Goal: Communication & Community: Answer question/provide support

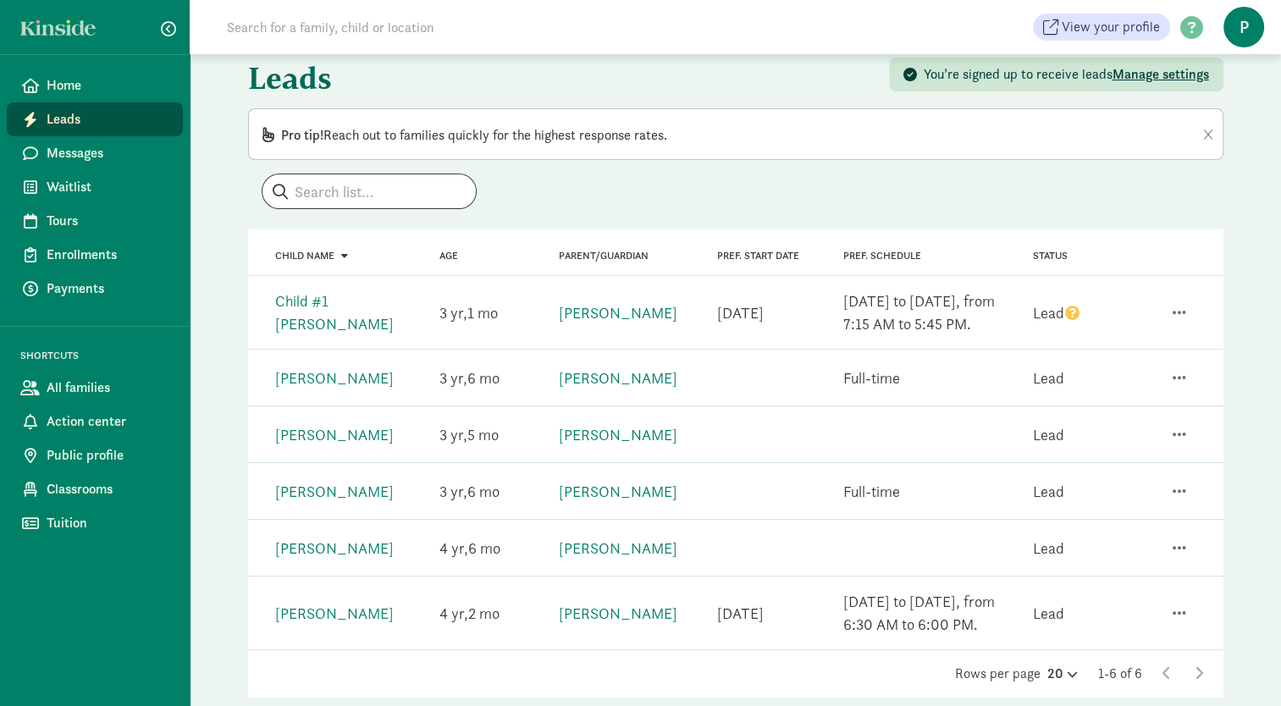
scroll to position [35, 0]
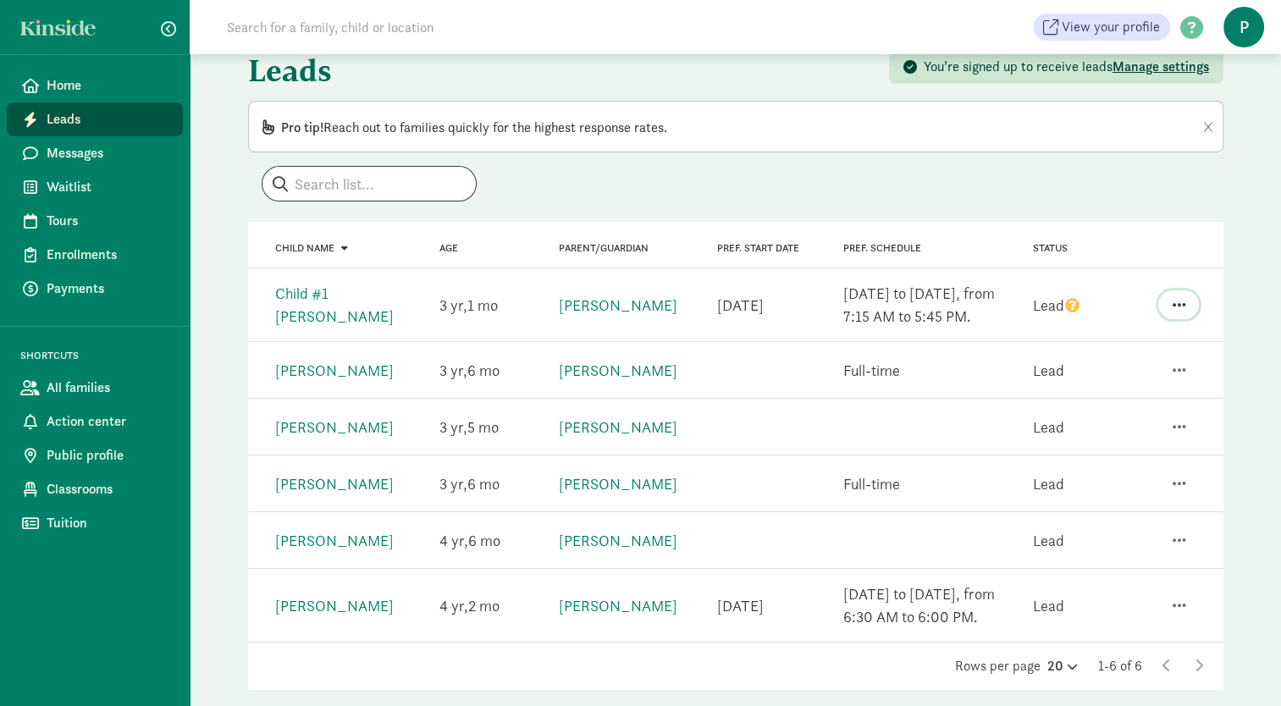
click at [1182, 307] on span "button" at bounding box center [1179, 304] width 14 height 15
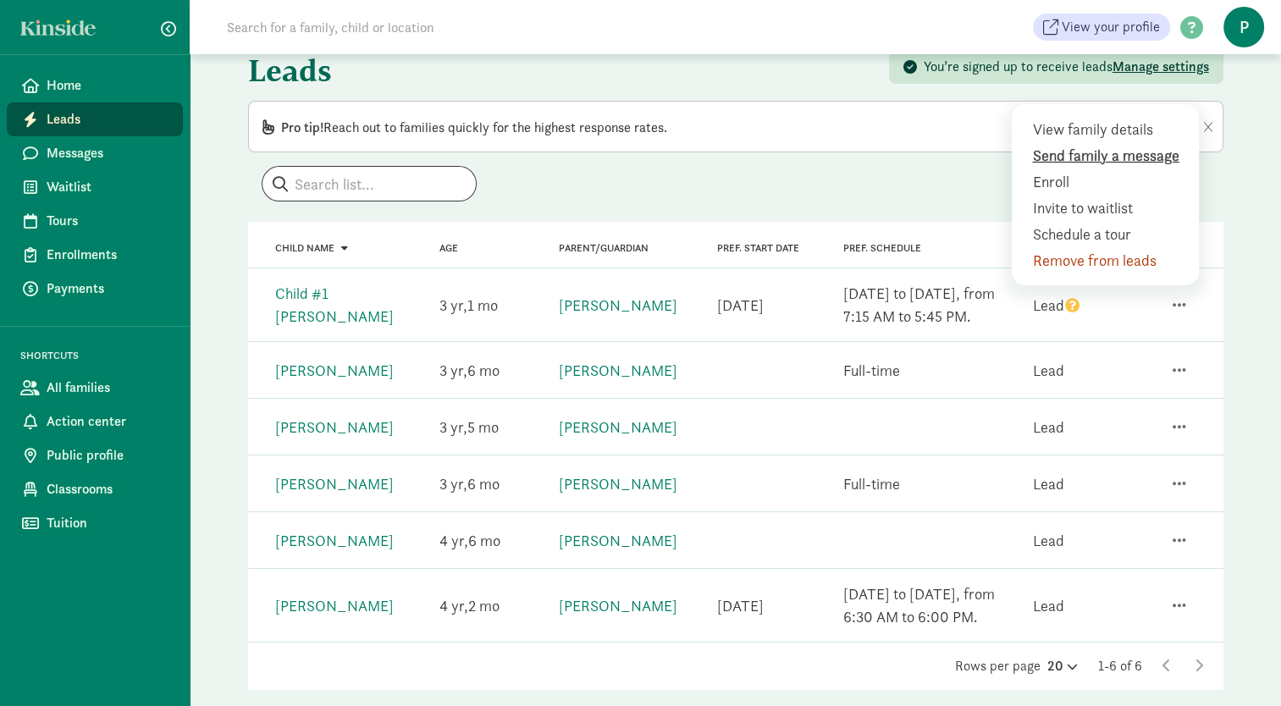
click at [1124, 170] on div "Send family a message" at bounding box center [1109, 181] width 154 height 23
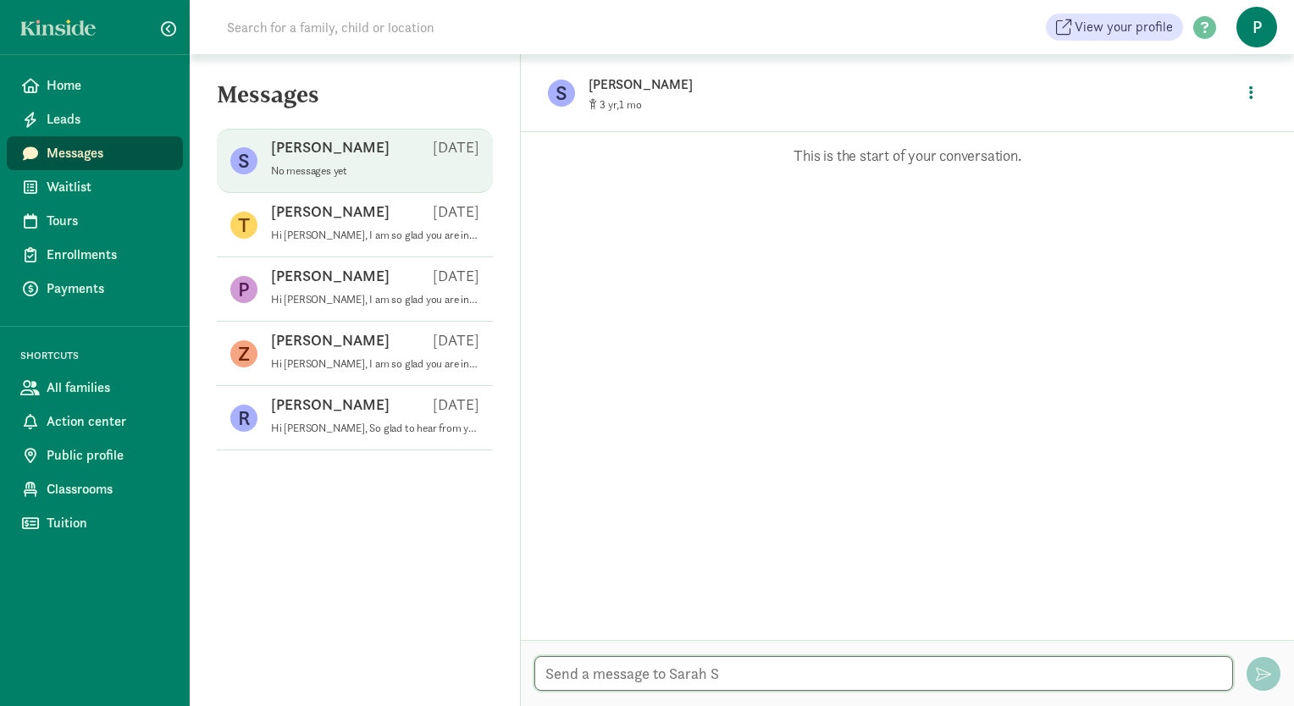
click at [562, 678] on textarea at bounding box center [883, 673] width 699 height 35
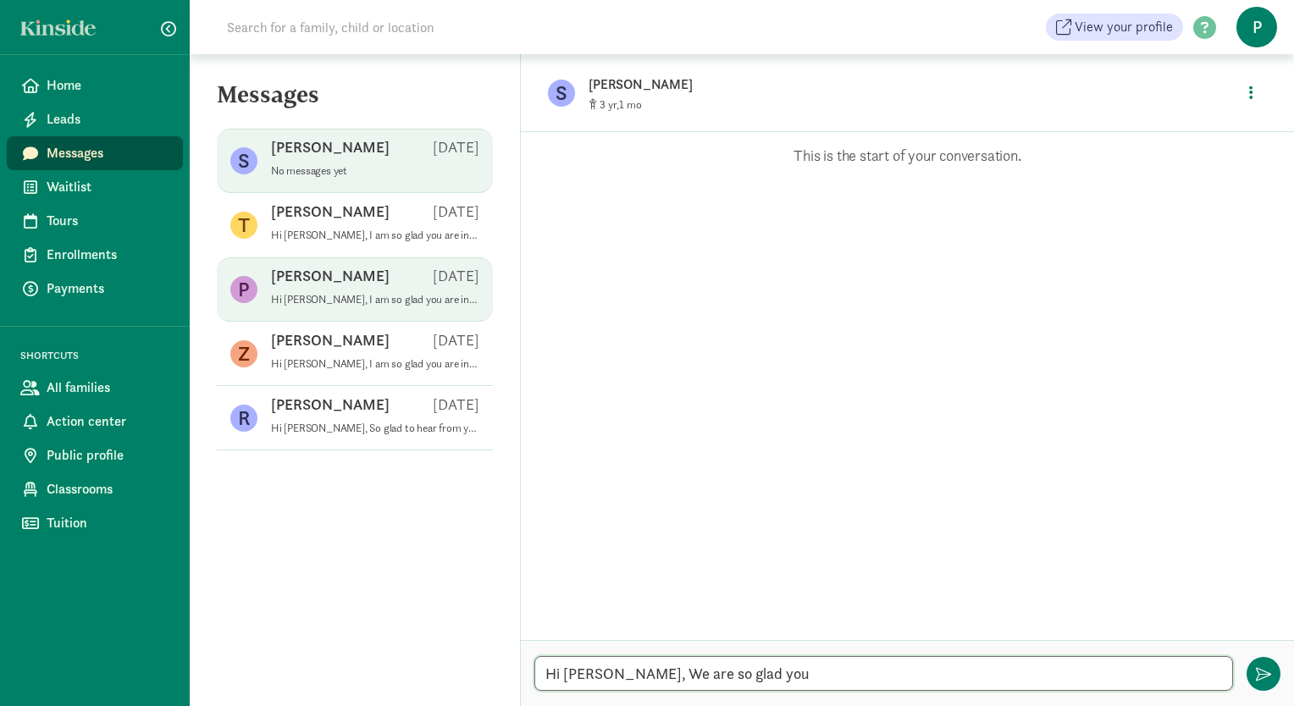
type textarea "Hi Sarah, We are so glad you"
click at [365, 290] on div "Patrick F Aug 15" at bounding box center [375, 279] width 208 height 27
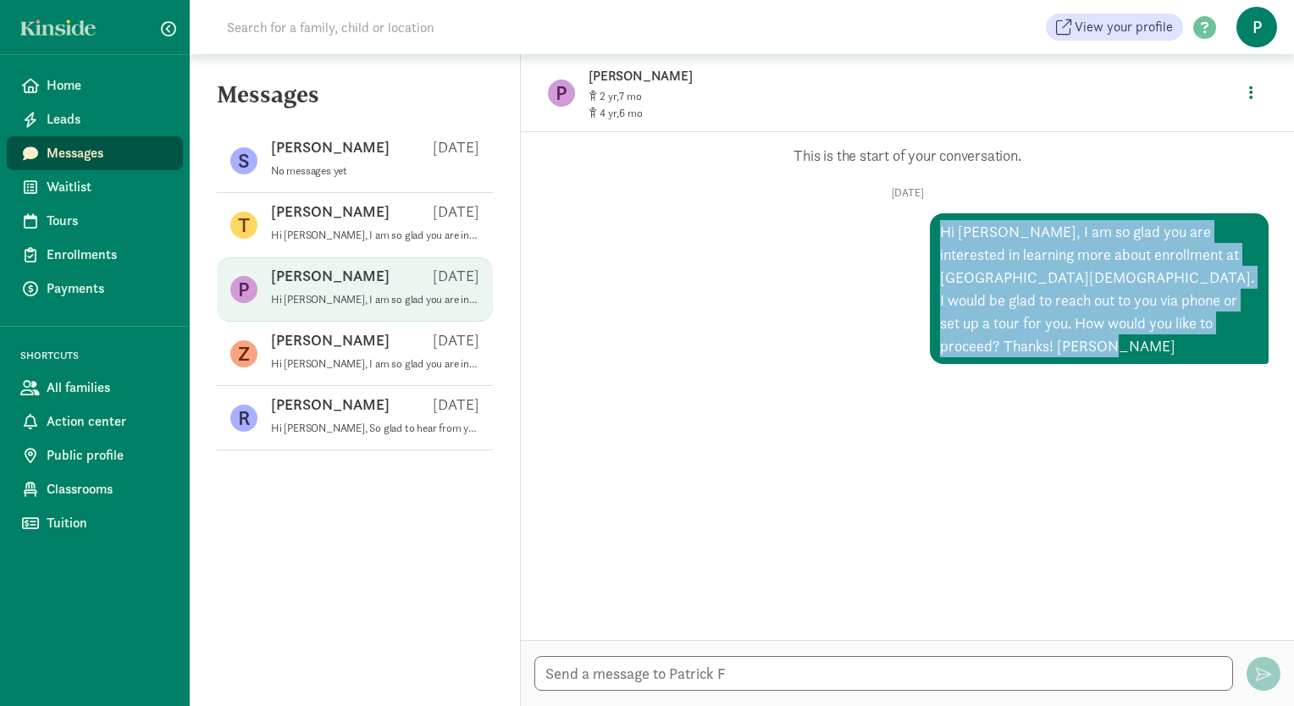
drag, startPoint x: 975, startPoint y: 347, endPoint x: 929, endPoint y: 232, distance: 123.9
click at [930, 232] on div "Hi Patrick, I am so glad you are interested in learning more about enrollment a…" at bounding box center [1099, 288] width 339 height 151
copy div "Hi Patrick, I am so glad you are interested in learning more about enrollment a…"
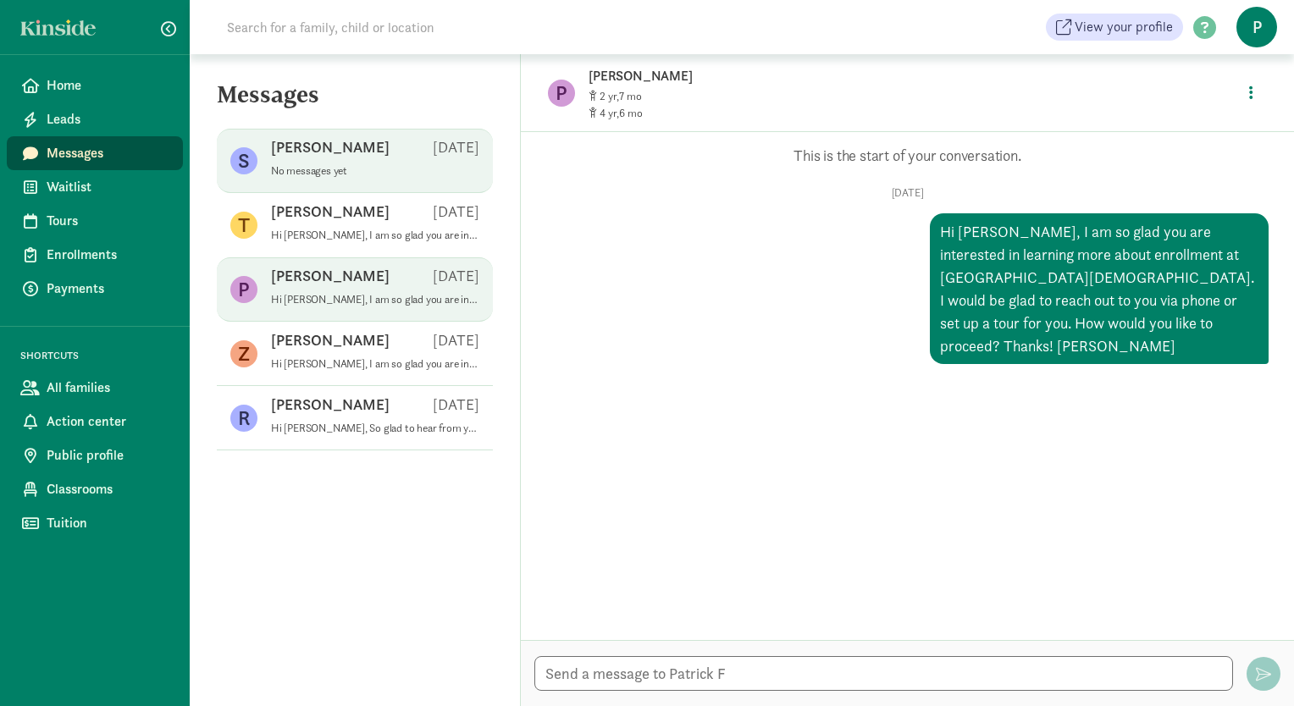
click at [356, 161] on div "Sarah S Aug 18" at bounding box center [375, 150] width 208 height 27
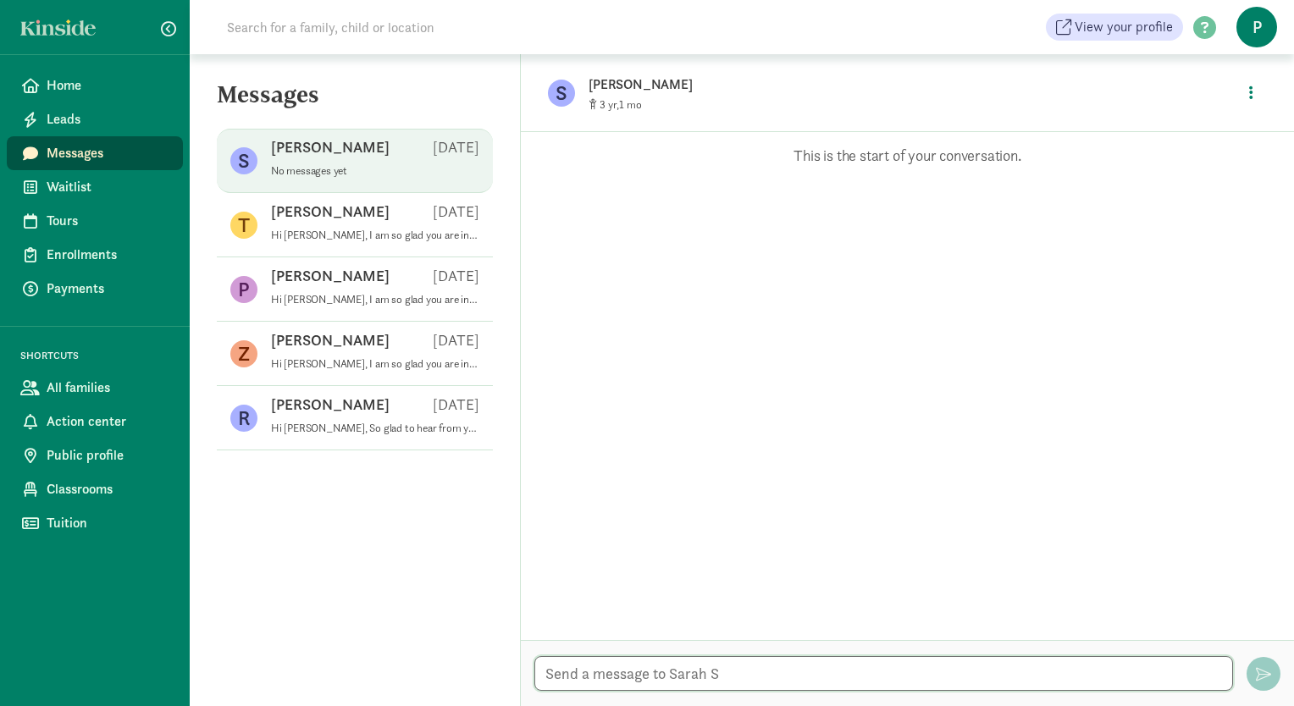
drag, startPoint x: 725, startPoint y: 672, endPoint x: 548, endPoint y: 674, distance: 177.0
click at [548, 674] on textarea at bounding box center [883, 673] width 699 height 35
paste textarea "Hi Patrick, I am so glad you are interested in learning more about enrollment a…"
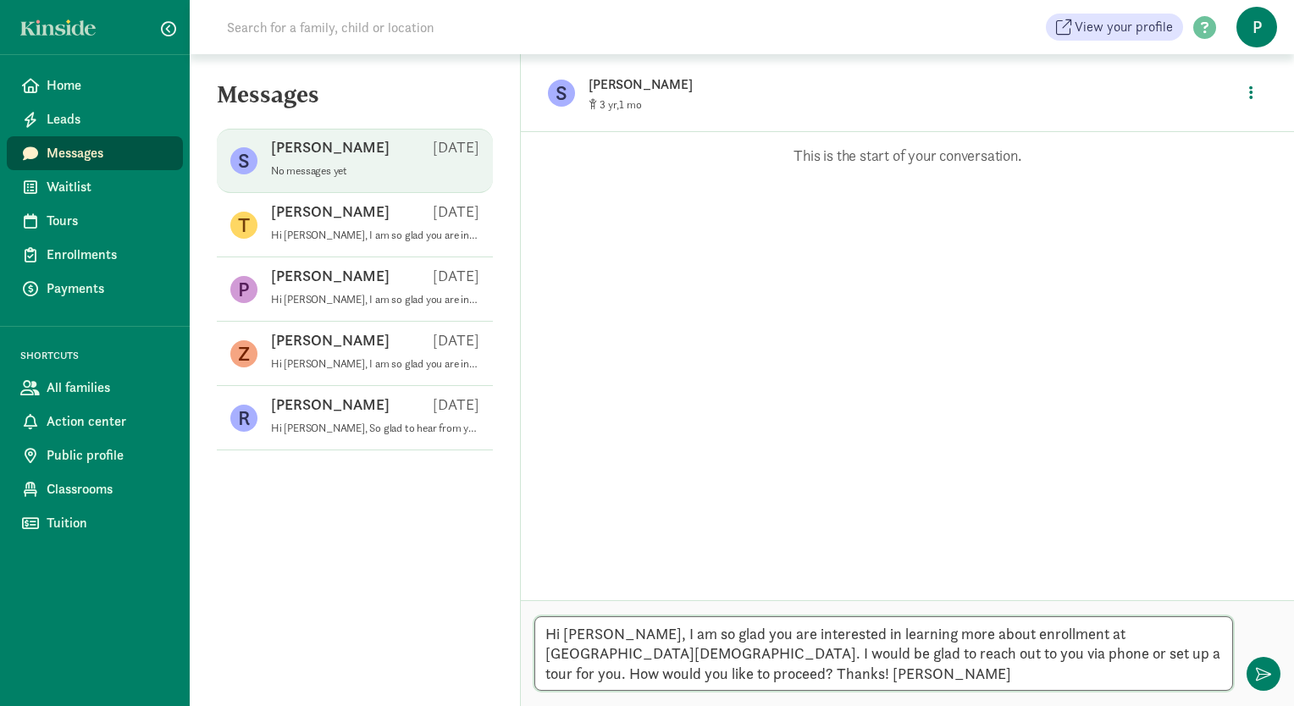
click at [609, 630] on textarea "Hi Patrick, I am so glad you are interested in learning more about enrollment a…" at bounding box center [883, 654] width 699 height 75
click at [816, 676] on textarea "Hi Sarah, I am so glad you are interested in learning more about enrollment at …" at bounding box center [883, 654] width 699 height 75
drag, startPoint x: 813, startPoint y: 676, endPoint x: 521, endPoint y: 628, distance: 296.2
click at [521, 628] on div "Hi Sarah, I am so glad you are interested in learning more about enrollment at …" at bounding box center [907, 653] width 773 height 106
type textarea "Hi Sarah, I am so glad you are interested in learning more about enrollment at …"
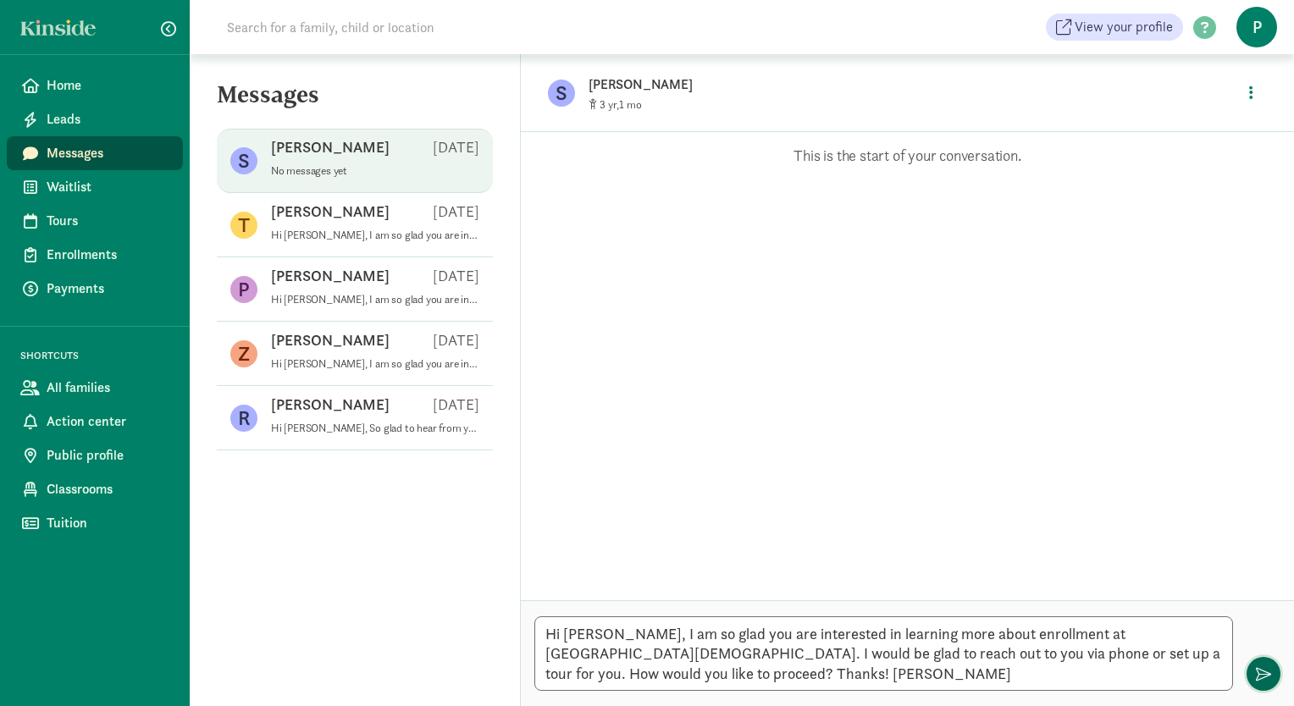
click at [1253, 680] on button "button" at bounding box center [1264, 674] width 34 height 34
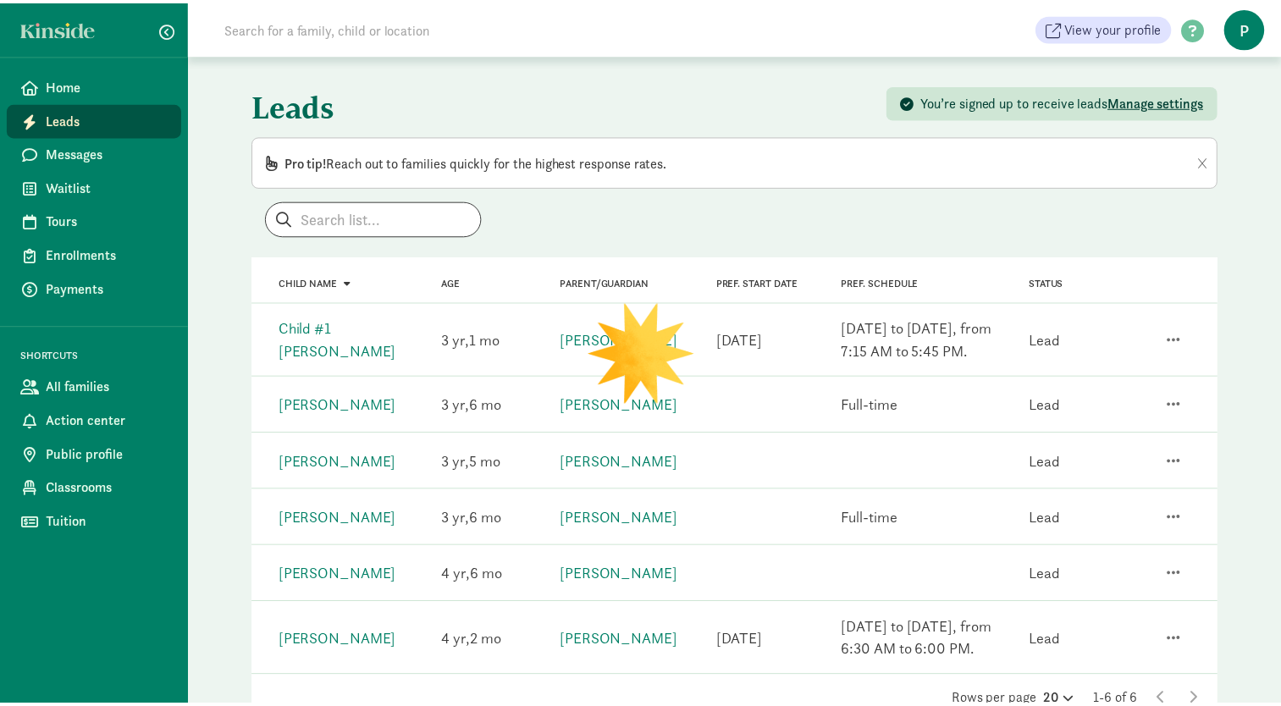
scroll to position [35, 0]
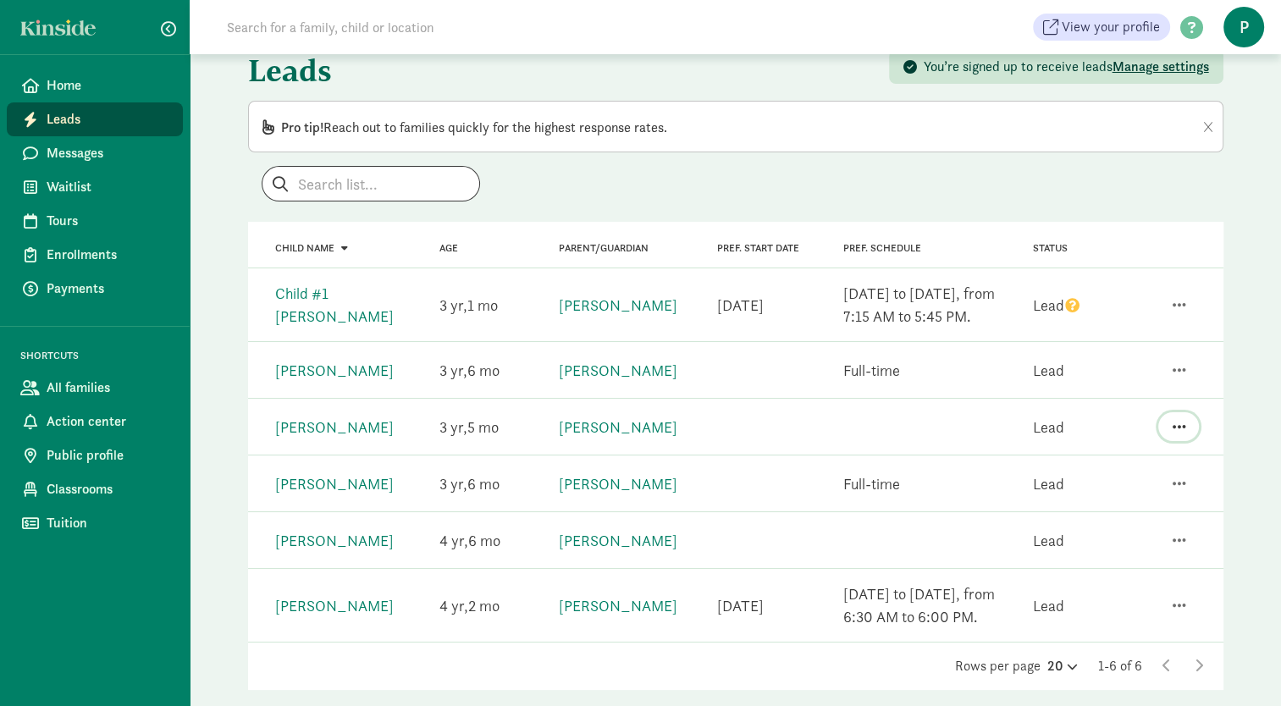
click at [1182, 423] on span "button" at bounding box center [1179, 426] width 14 height 15
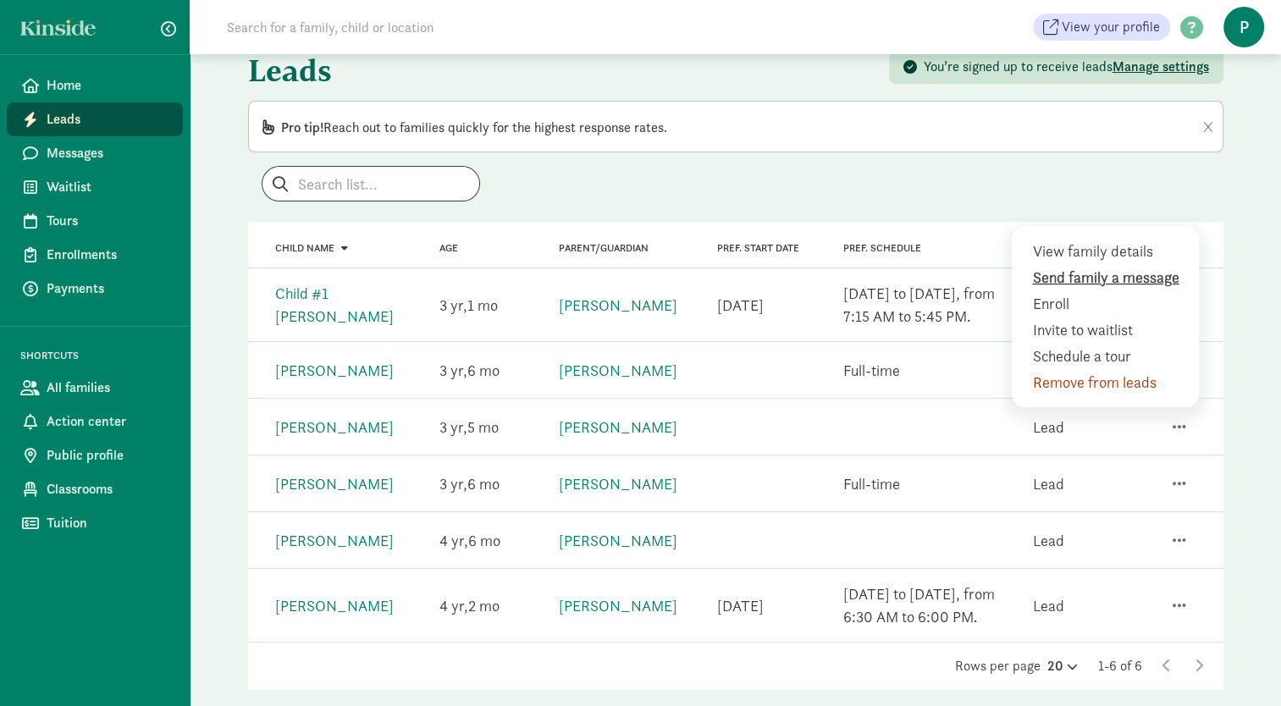
click at [1102, 292] on div "Send family a message" at bounding box center [1109, 303] width 154 height 23
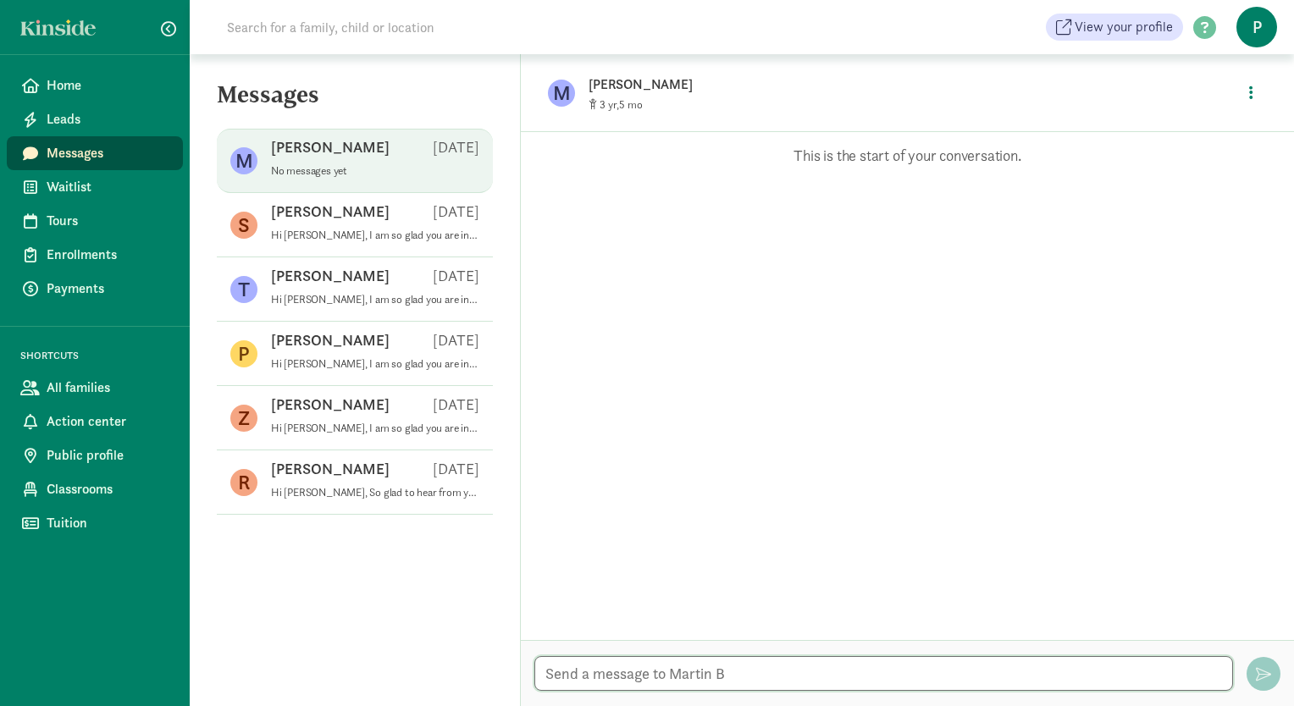
click at [578, 672] on textarea at bounding box center [883, 673] width 699 height 35
paste textarea "Hi Sarah, I am so glad you are interested in learning more about enrollment at …"
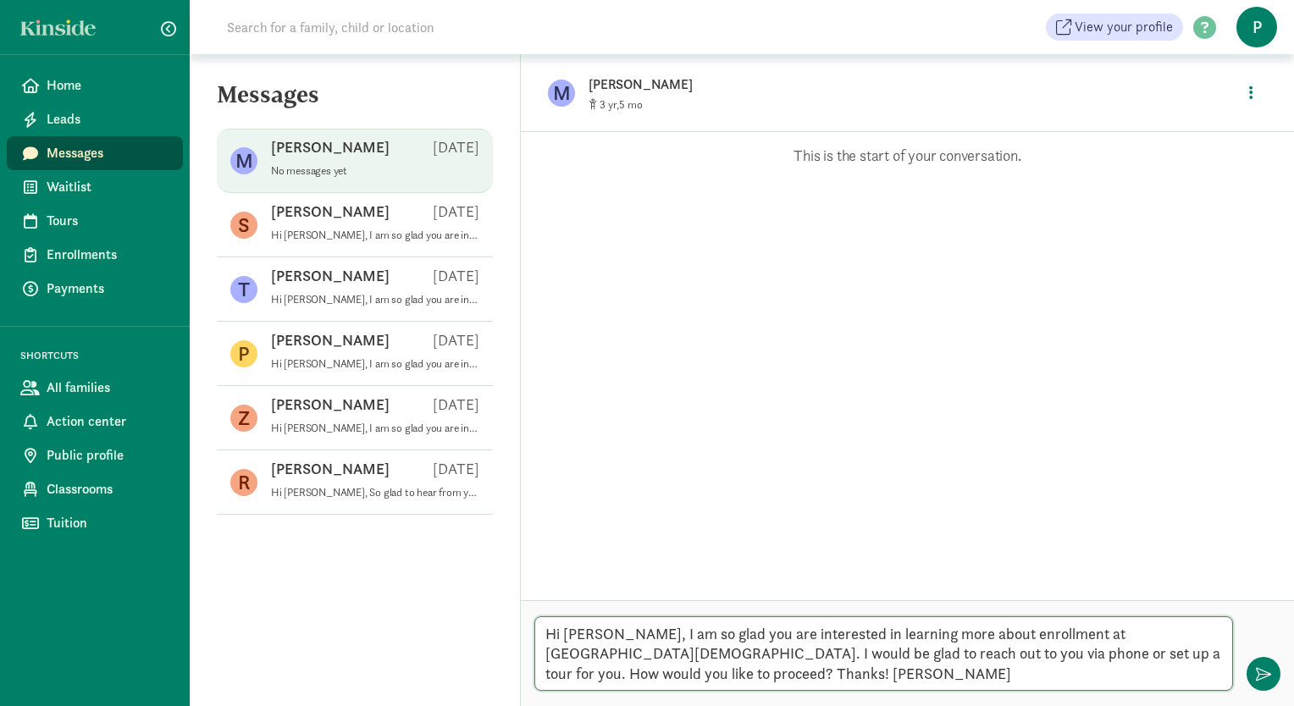
click at [600, 636] on textarea "Hi Sarah, I am so glad you are interested in learning more about enrollment at …" at bounding box center [883, 654] width 699 height 75
type textarea "Hi Martin, I am so glad you are interested in learning more about enrollment at…"
click at [1265, 675] on span "button" at bounding box center [1263, 674] width 15 height 15
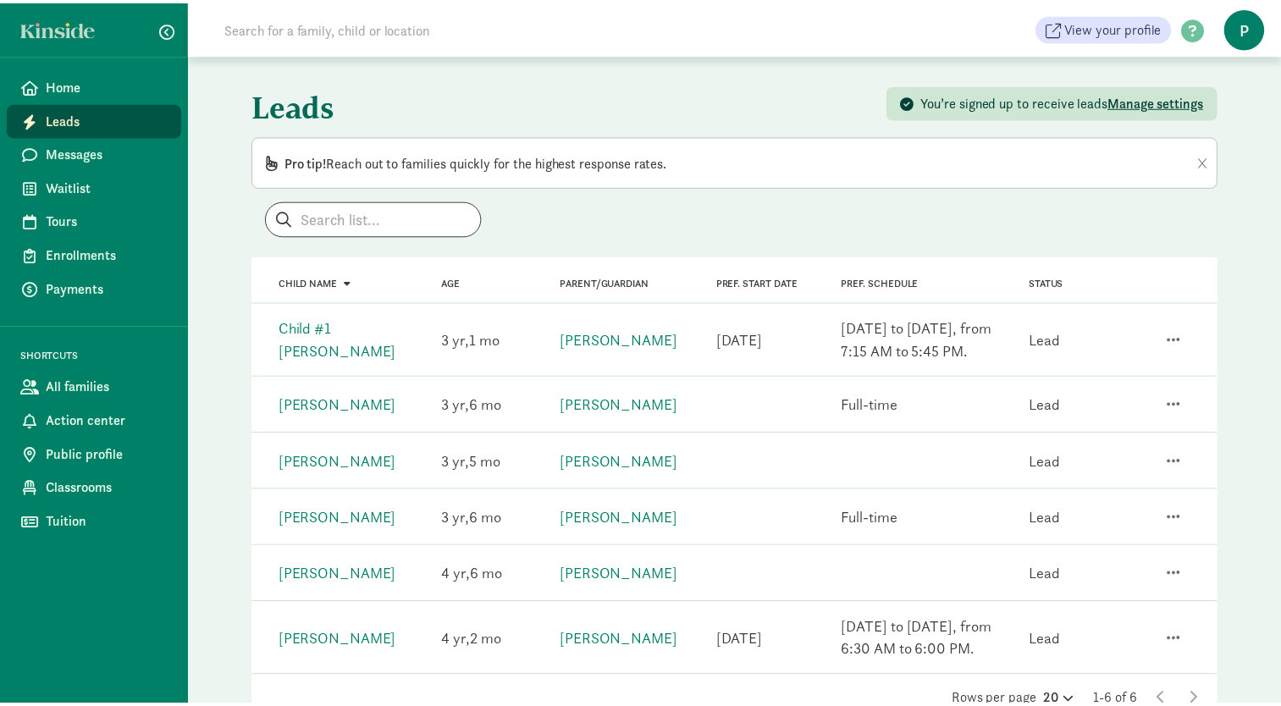
scroll to position [35, 0]
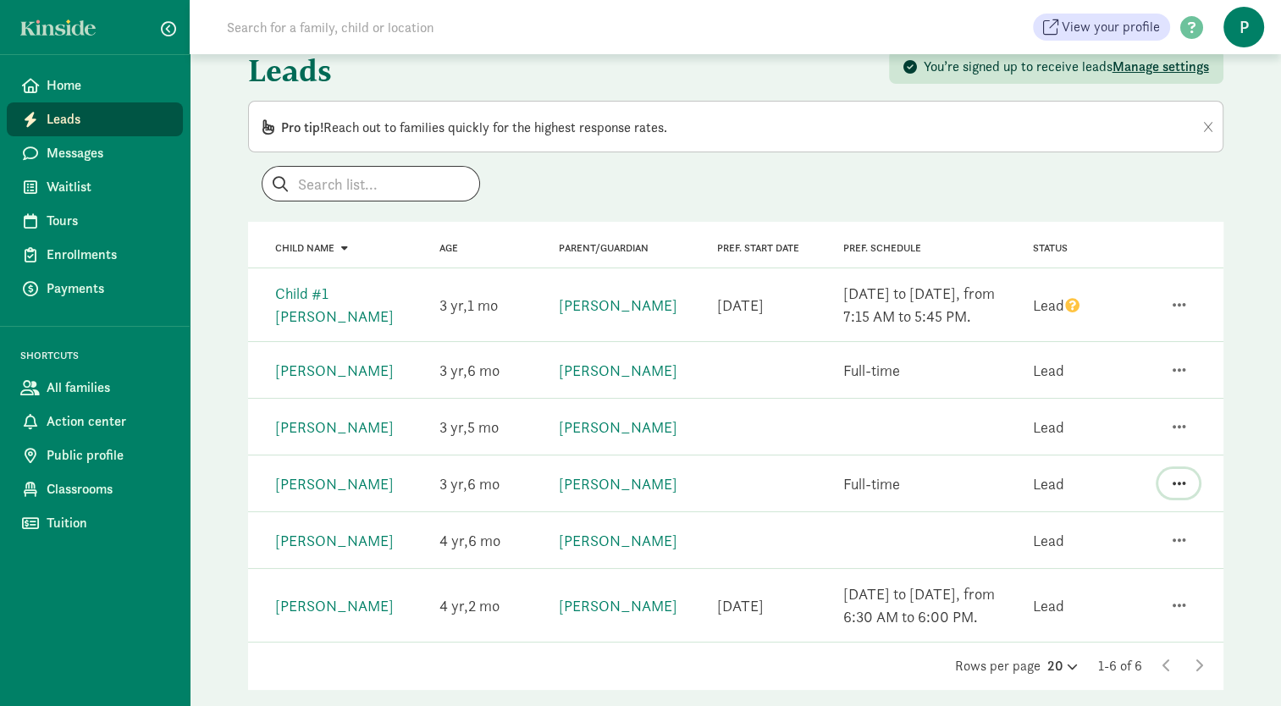
click at [1176, 482] on span "button" at bounding box center [1179, 483] width 14 height 15
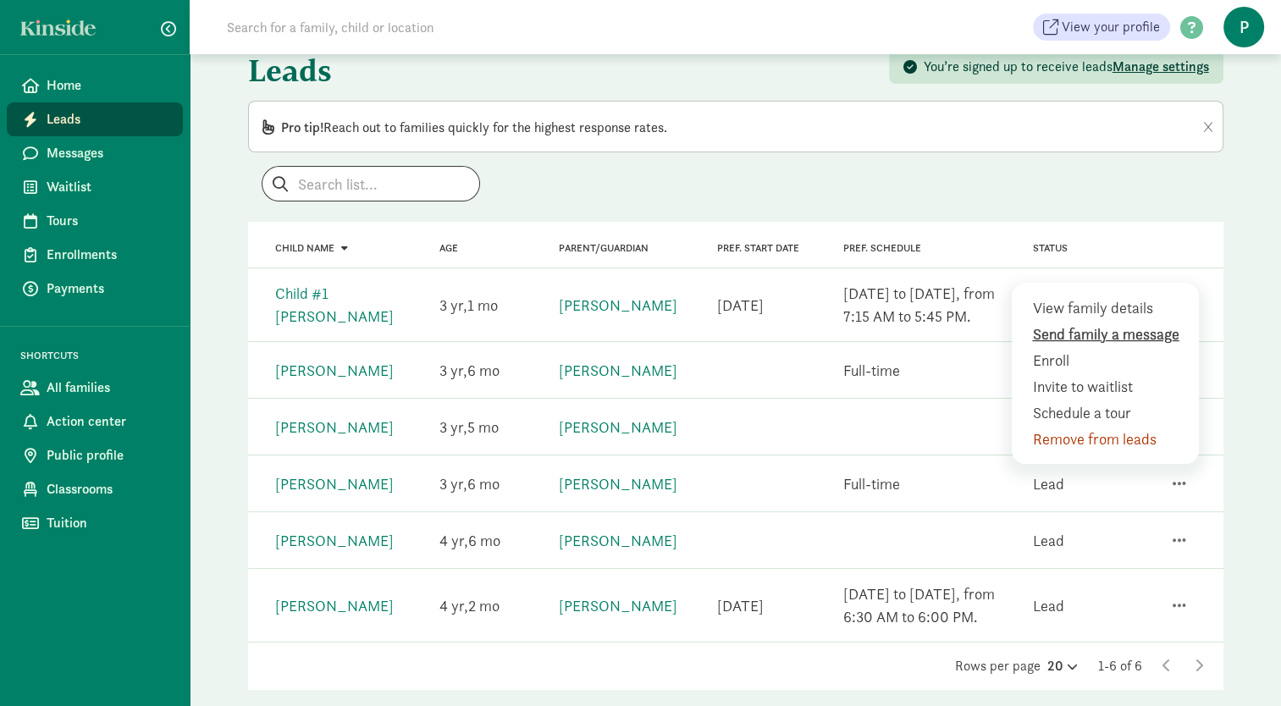
click at [1111, 349] on div "Send family a message" at bounding box center [1109, 360] width 154 height 23
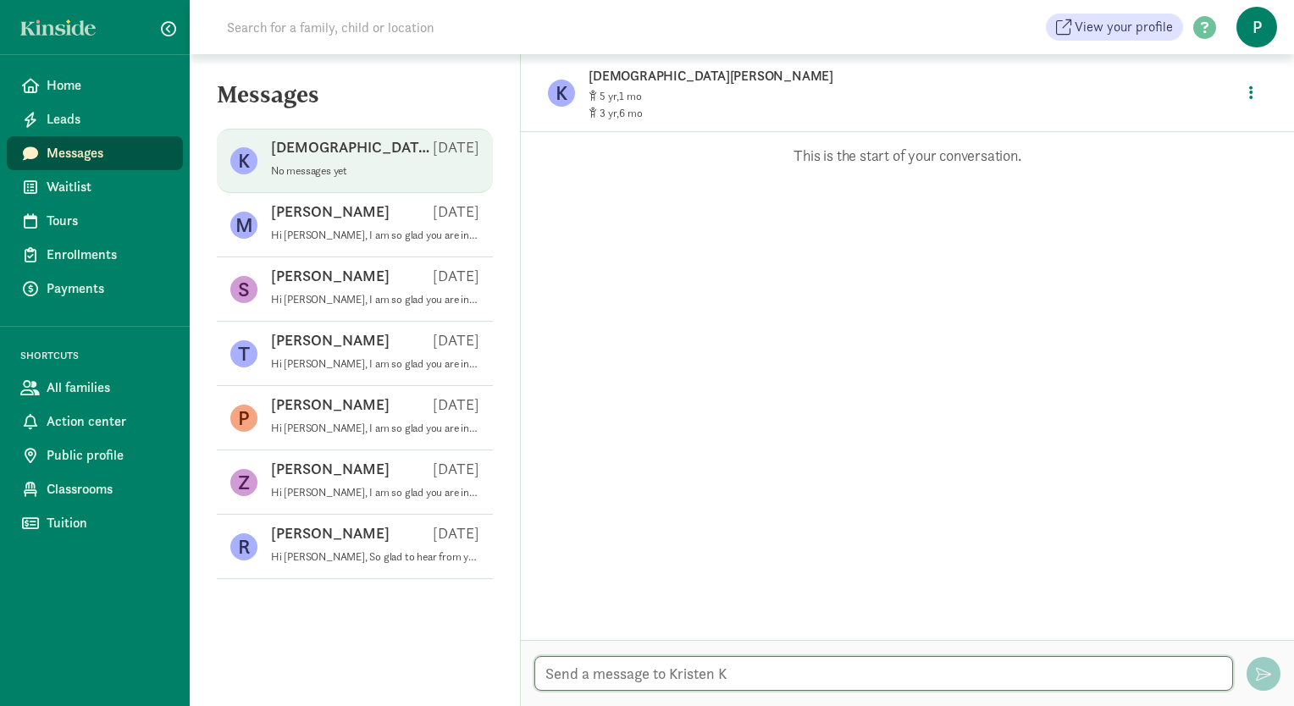
click at [567, 675] on textarea at bounding box center [883, 673] width 699 height 35
paste textarea "Hi [PERSON_NAME], I am so glad you are interested in learning more about enroll…"
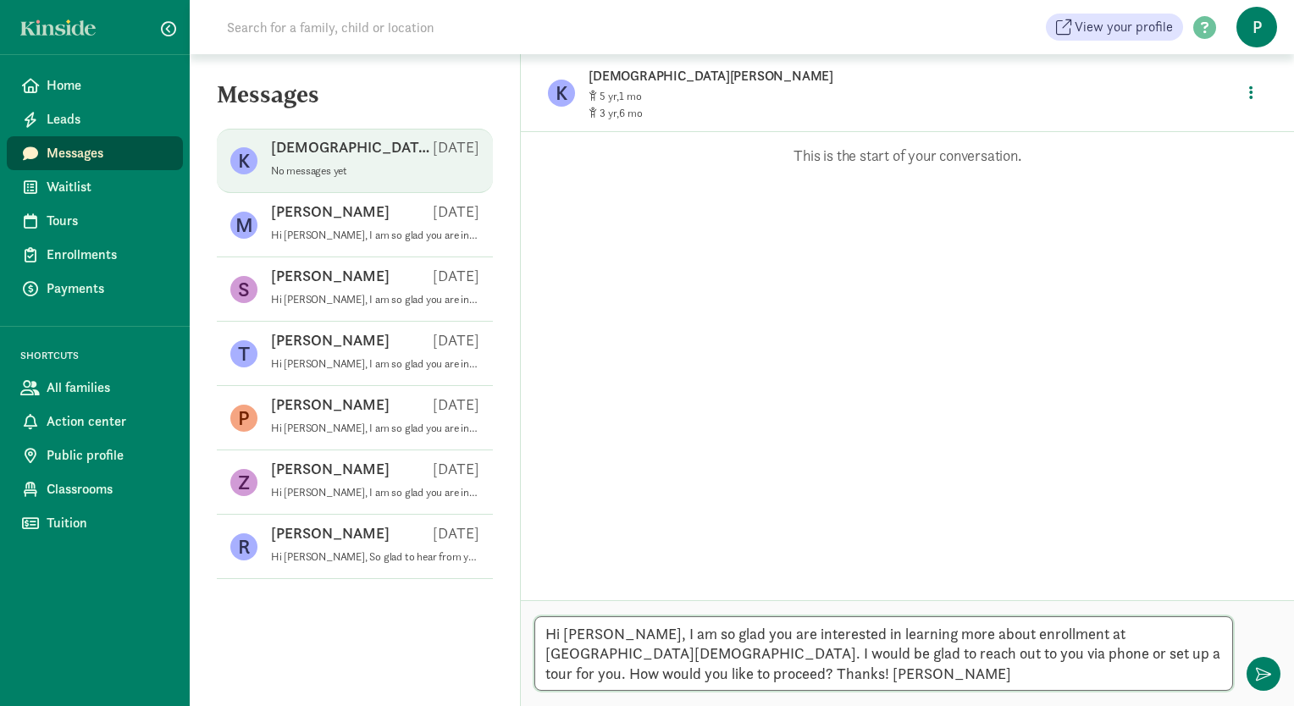
click at [598, 639] on textarea "Hi [PERSON_NAME], I am so glad you are interested in learning more about enroll…" at bounding box center [883, 654] width 699 height 75
type textarea "Hi [PERSON_NAME], I am so glad you are interested in learning more about enroll…"
click at [1260, 674] on span "button" at bounding box center [1263, 674] width 15 height 15
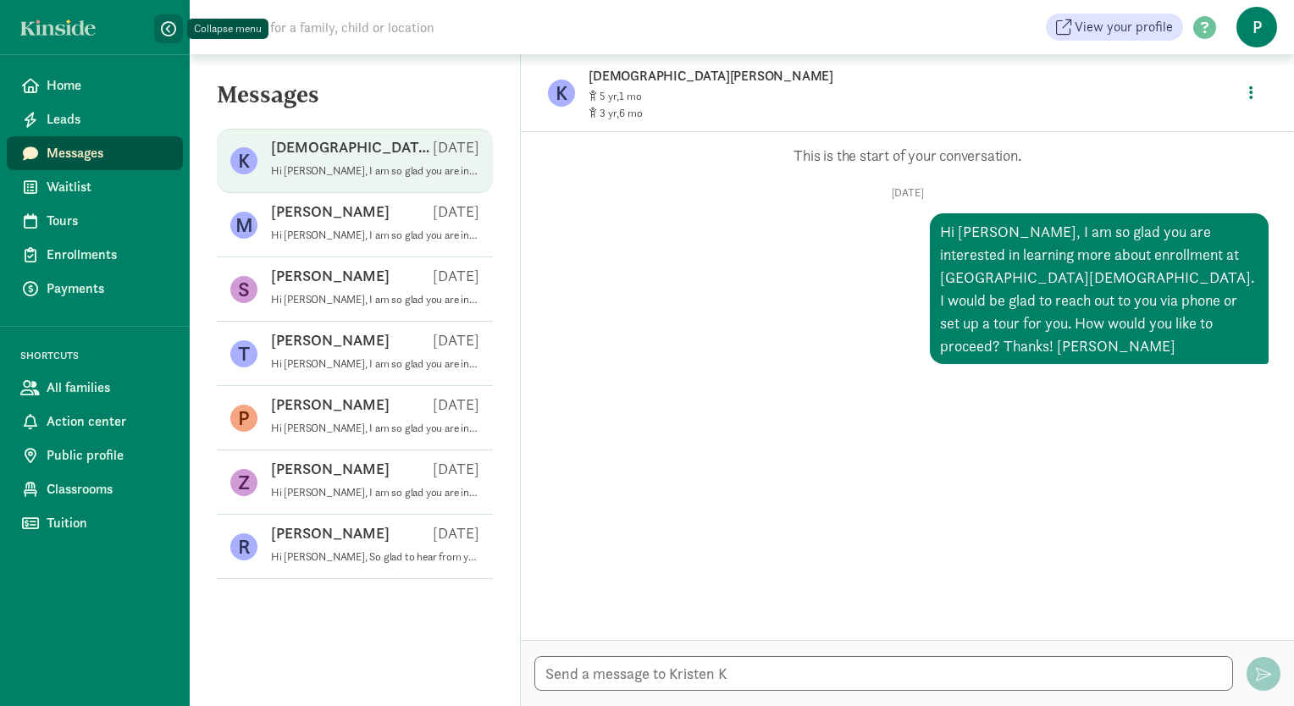
click at [166, 29] on span "button" at bounding box center [168, 28] width 15 height 15
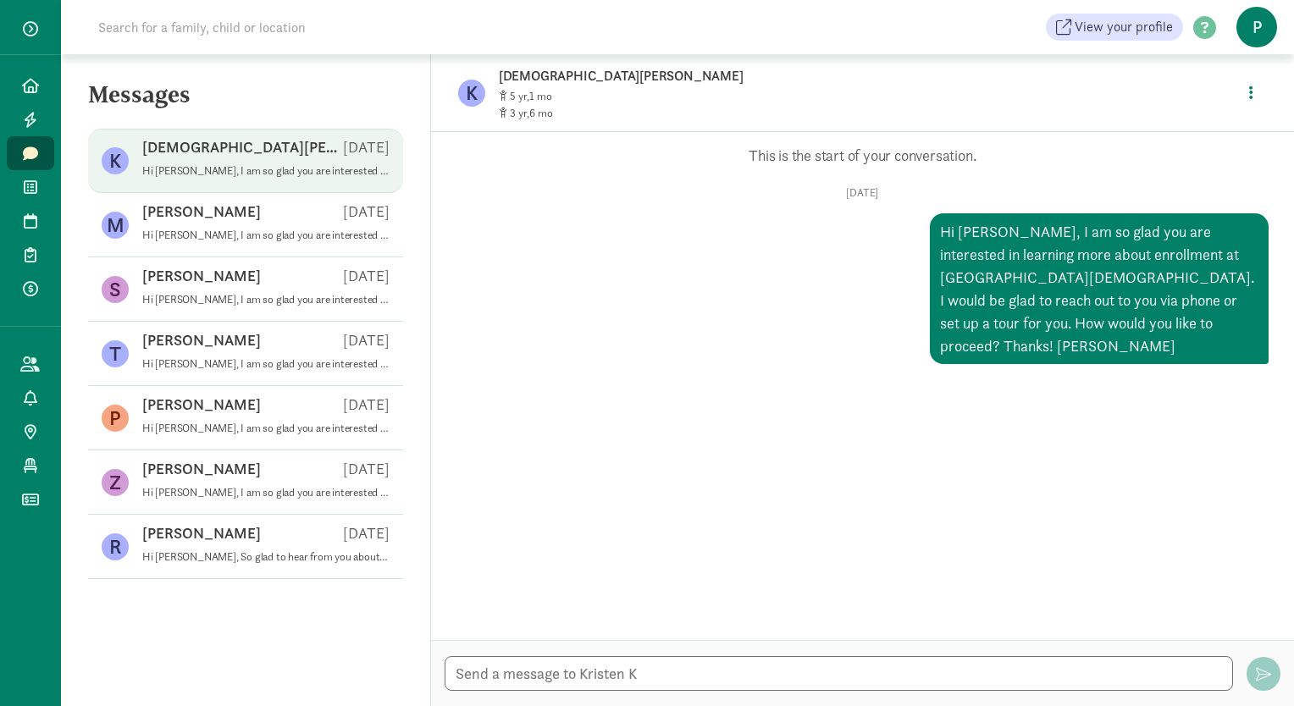
click at [197, 149] on p "Kristen K" at bounding box center [242, 147] width 201 height 20
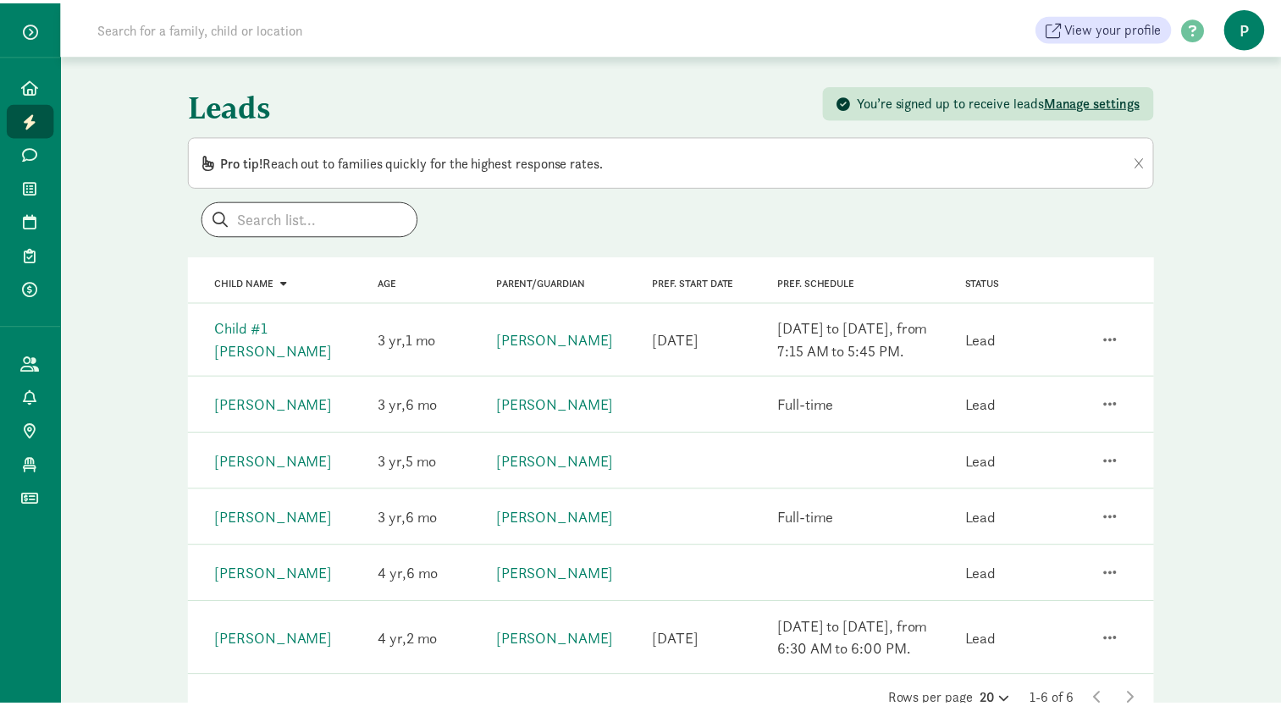
scroll to position [35, 0]
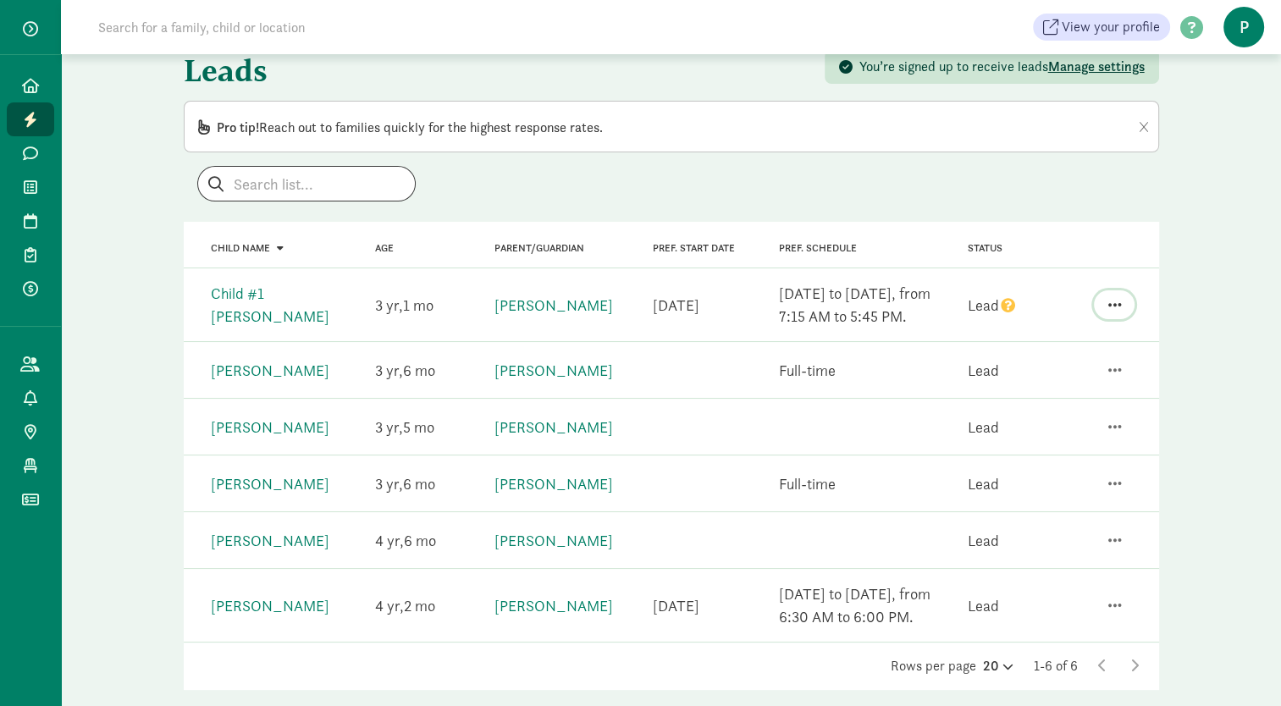
click at [1118, 304] on span "button" at bounding box center [1115, 304] width 14 height 15
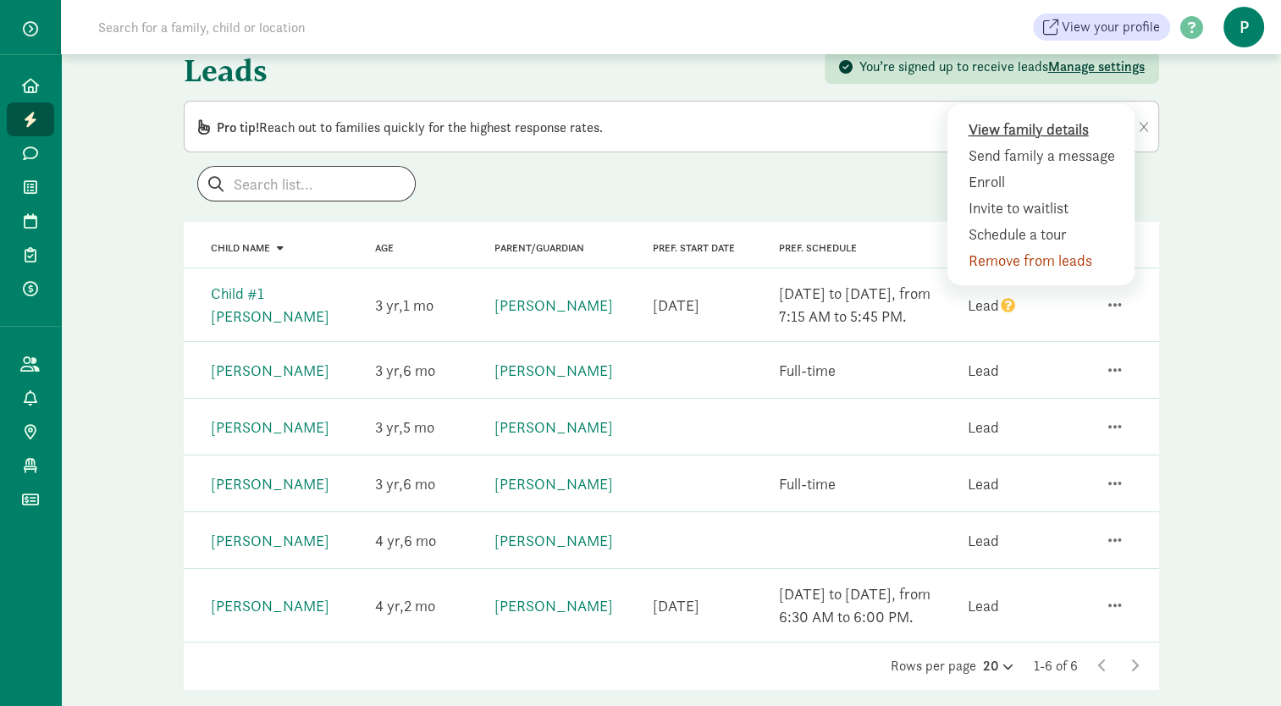
click at [1056, 144] on div "View family details" at bounding box center [1045, 155] width 154 height 23
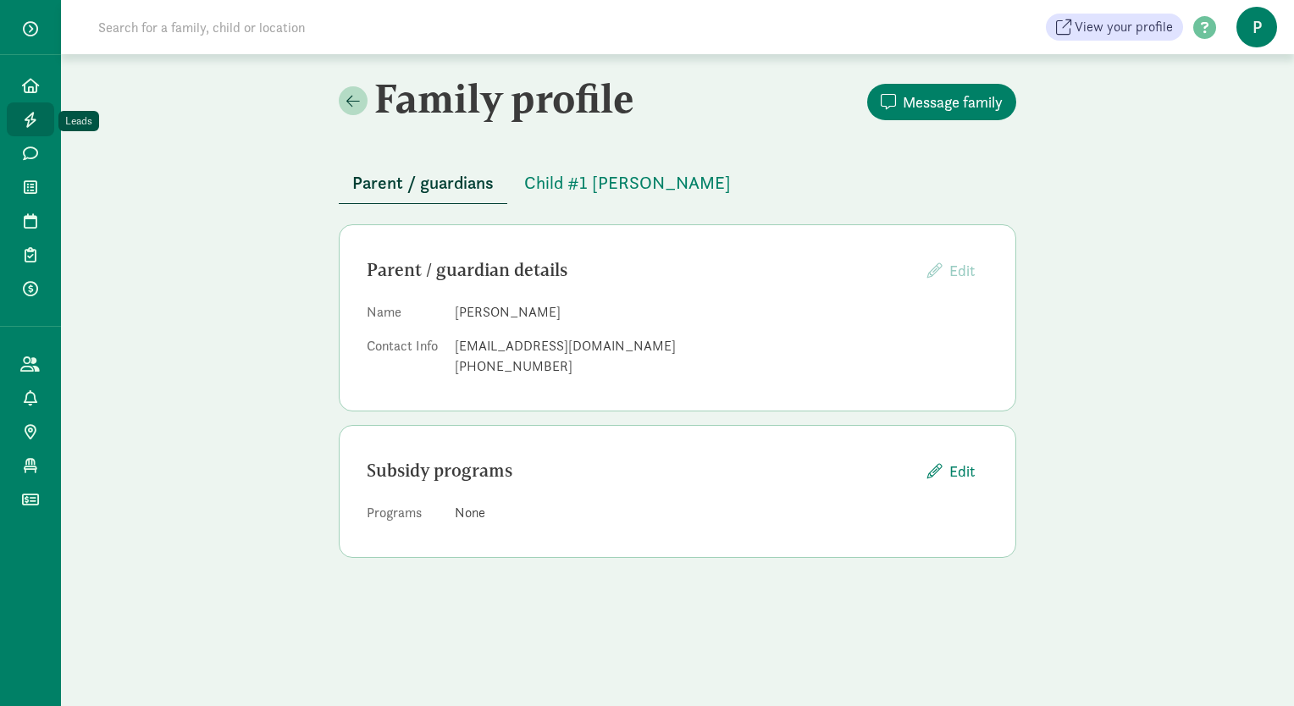
click at [36, 117] on icon at bounding box center [31, 119] width 14 height 15
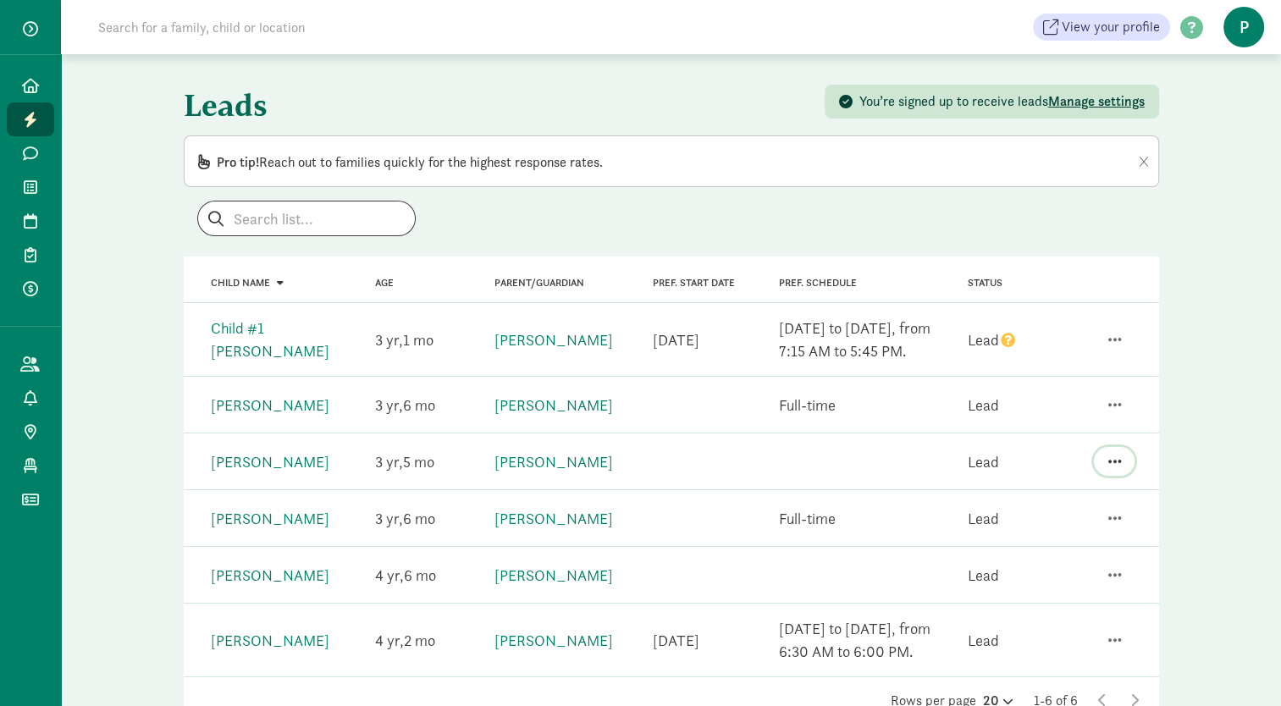
click at [1125, 461] on button "button" at bounding box center [1114, 461] width 41 height 29
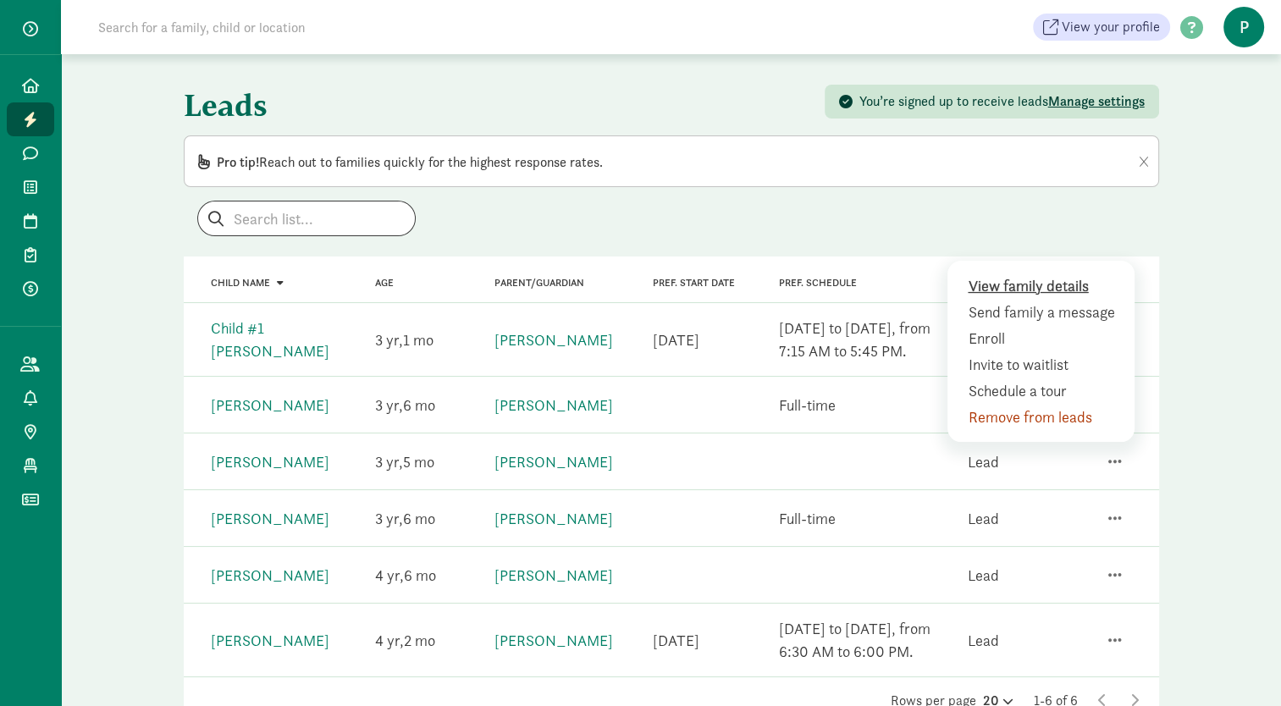
click at [1055, 301] on div "View family details" at bounding box center [1045, 312] width 154 height 23
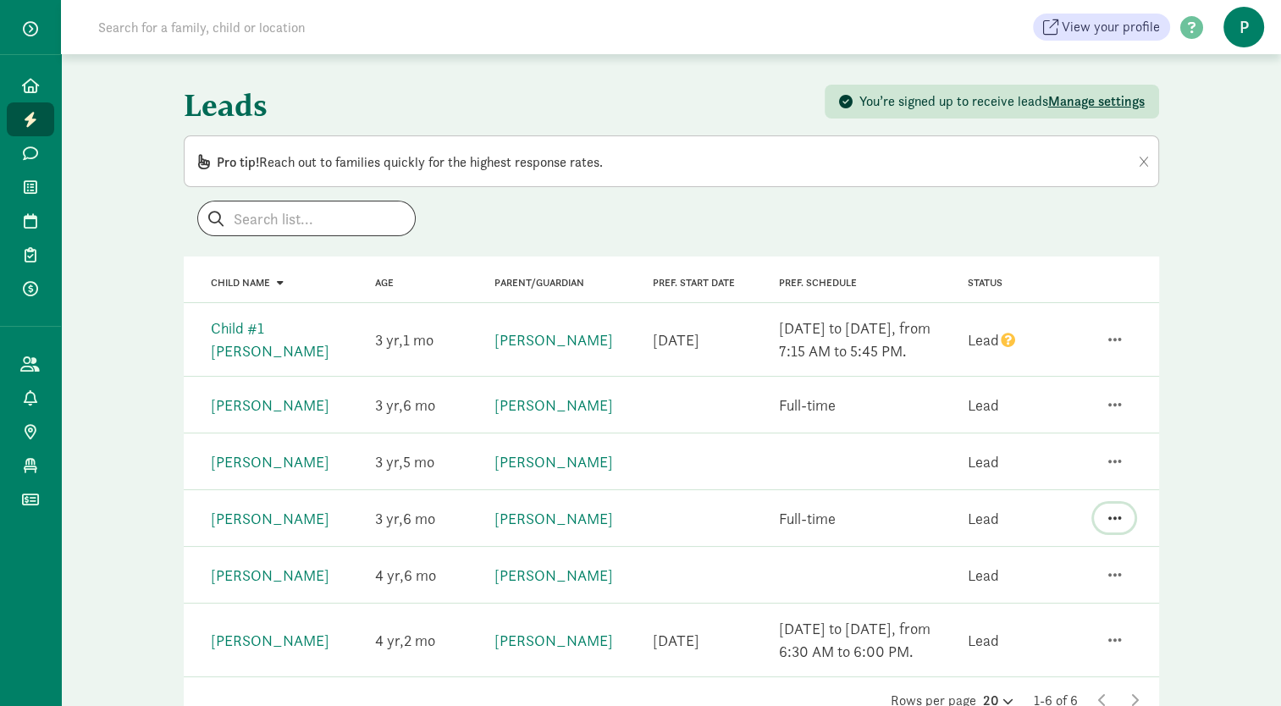
click at [1119, 516] on span "button" at bounding box center [1115, 518] width 14 height 15
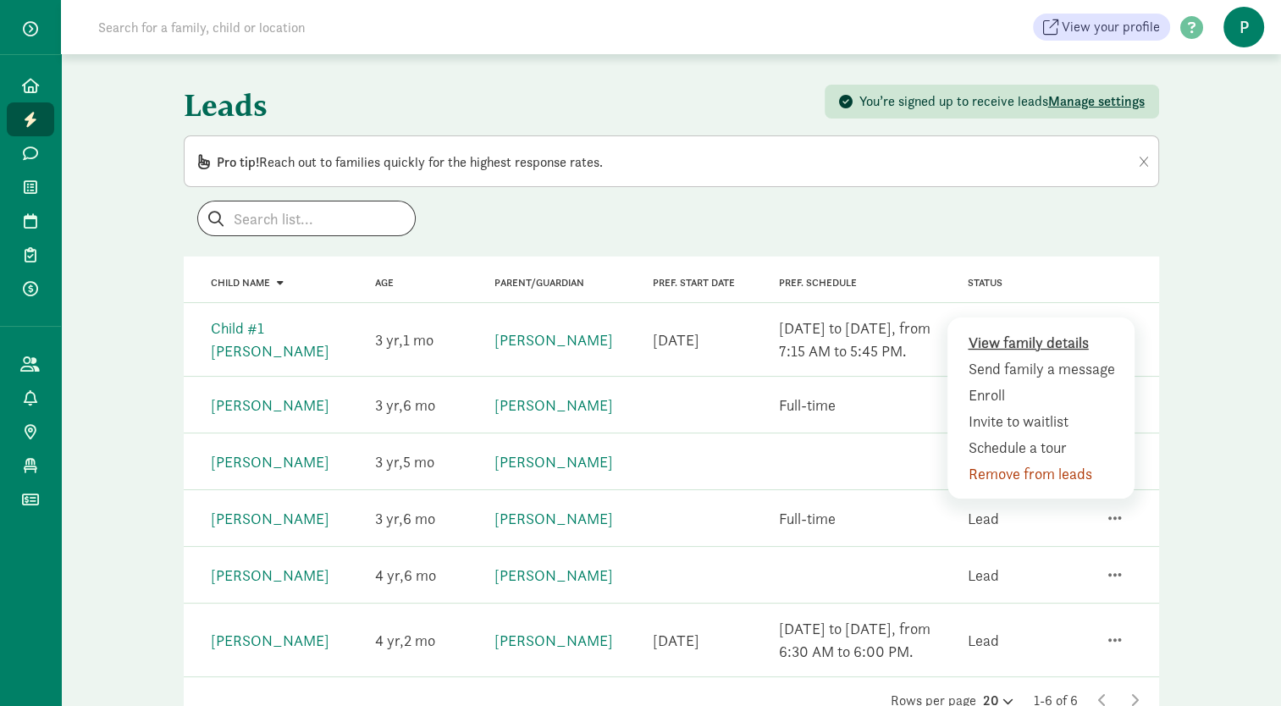
click at [1060, 357] on div "View family details" at bounding box center [1045, 368] width 154 height 23
